Goal: Task Accomplishment & Management: Manage account settings

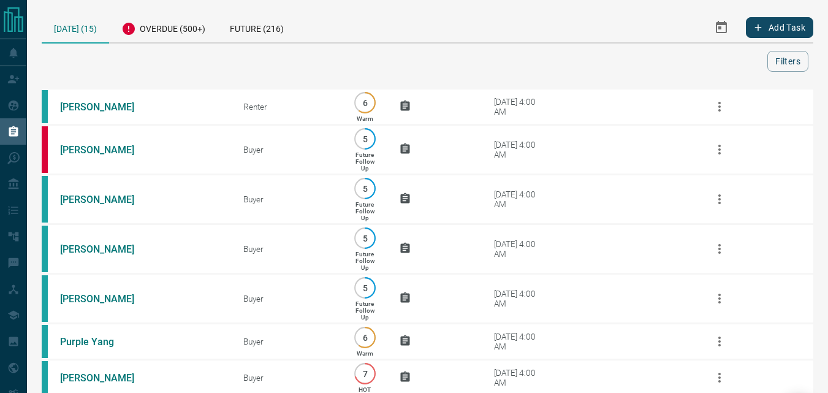
click at [718, 33] on icon "Select Date Range" at bounding box center [721, 27] width 15 height 15
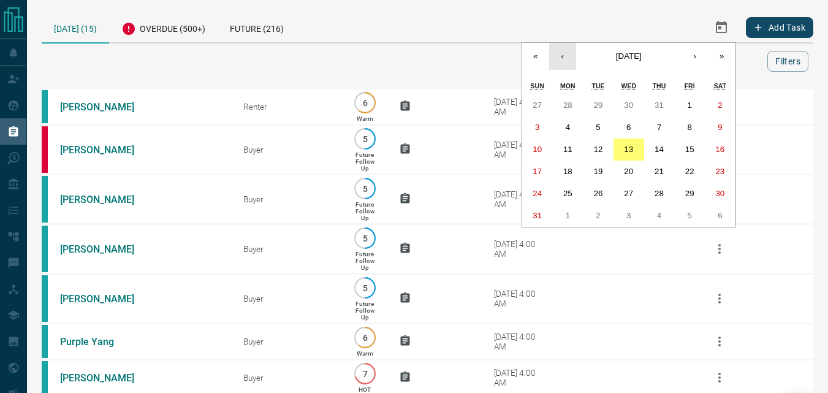
click at [564, 53] on button "‹" at bounding box center [562, 56] width 27 height 27
click at [537, 99] on button "1" at bounding box center [537, 105] width 31 height 22
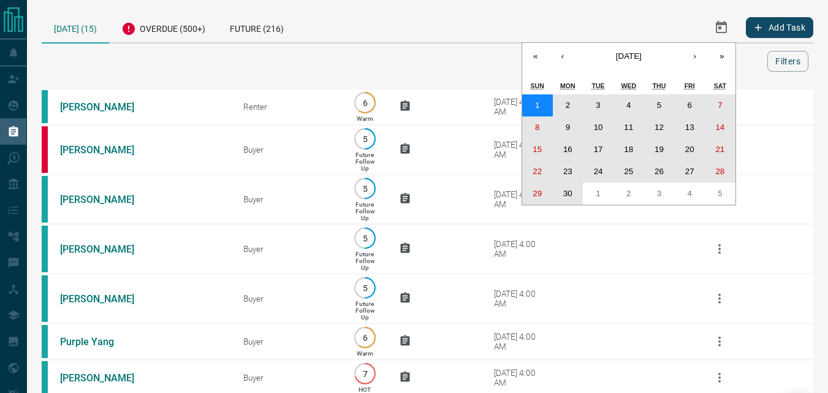
drag, startPoint x: 537, startPoint y: 99, endPoint x: 565, endPoint y: 188, distance: 93.0
click at [565, 188] on div "1 2 3 4 5 6 7 8 9 10 11 12 13 14 15 16 17 18 19 20 21 22 23 24 25 26 27 28 29 3…" at bounding box center [628, 149] width 213 height 110
click at [565, 188] on button "30" at bounding box center [568, 194] width 31 height 22
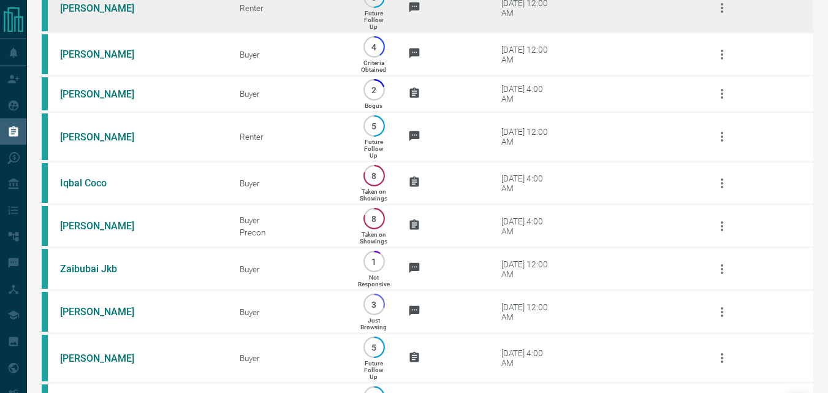
scroll to position [1838, 0]
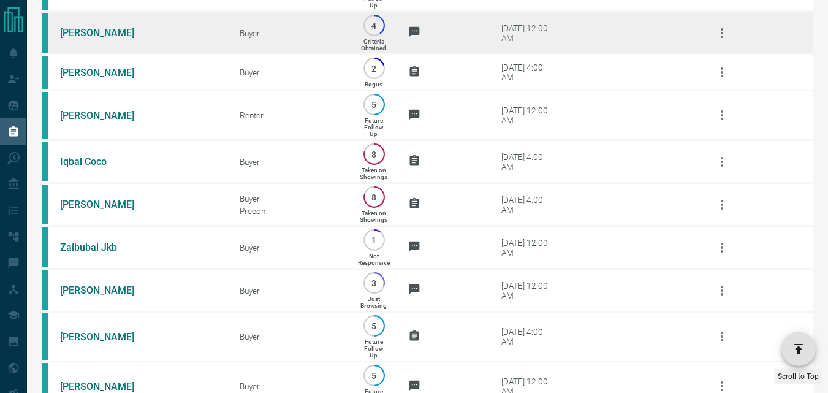
click at [92, 39] on link "[PERSON_NAME]" at bounding box center [106, 33] width 92 height 12
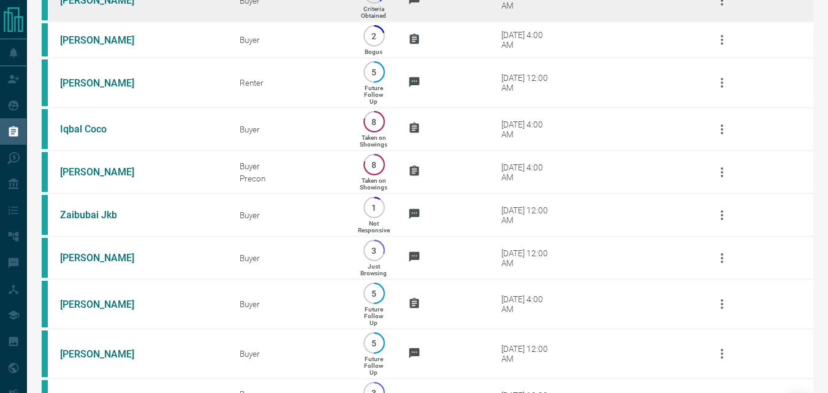
scroll to position [1900, 0]
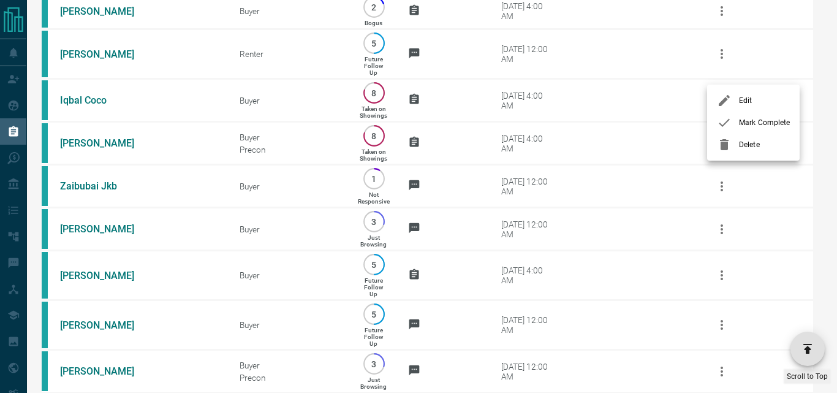
click at [747, 123] on span "Mark Complete" at bounding box center [764, 122] width 51 height 11
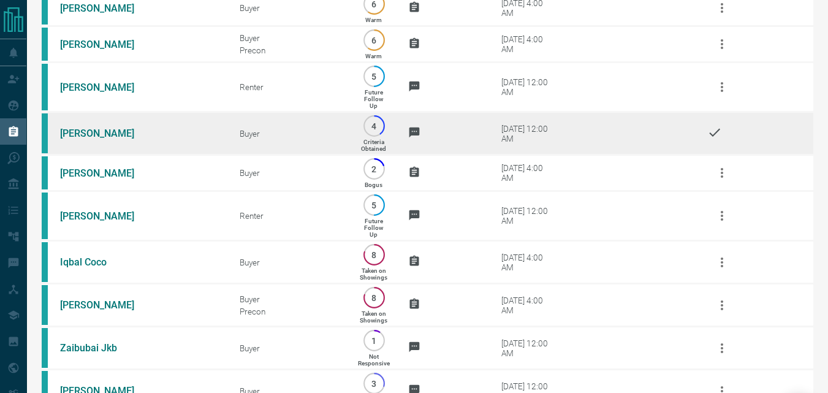
scroll to position [1716, 0]
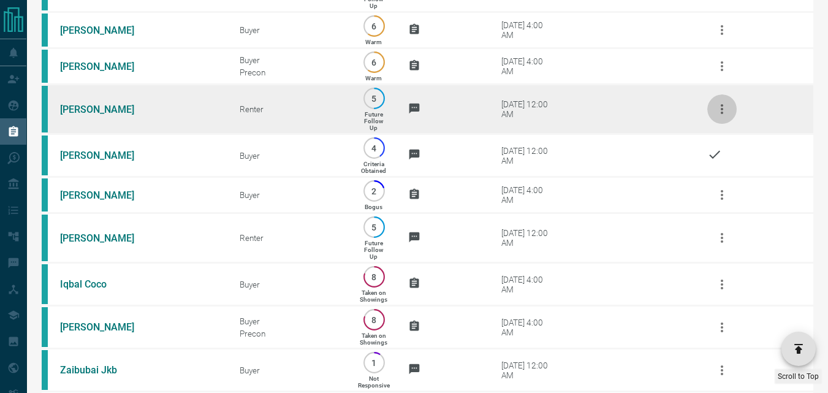
click at [718, 116] on icon "button" at bounding box center [722, 109] width 15 height 15
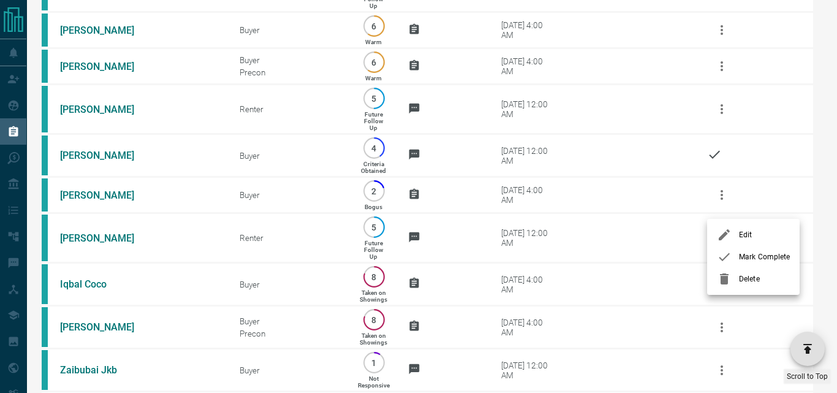
click at [737, 258] on div at bounding box center [728, 256] width 22 height 15
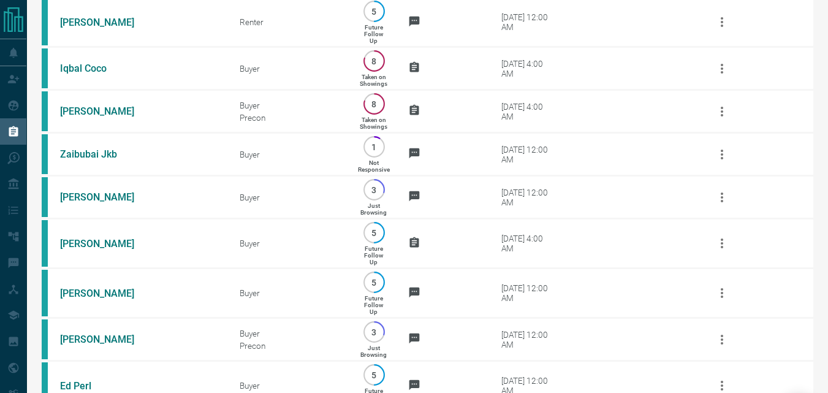
scroll to position [1961, 0]
